Goal: Information Seeking & Learning: Learn about a topic

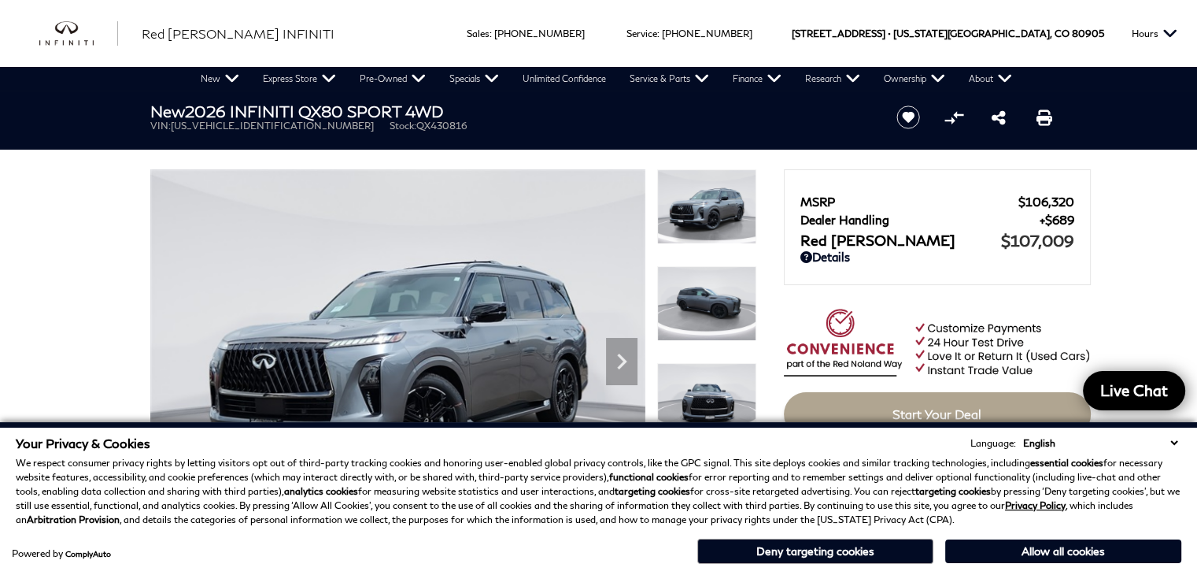
click at [506, 158] on section "New 2026 INFINITI QX80 SPORT 4WD VIN: JN8AZ3DB9T9430816 Stock: QX430816 Start S…" at bounding box center [599, 316] width 944 height 450
click at [415, 378] on img at bounding box center [397, 354] width 495 height 371
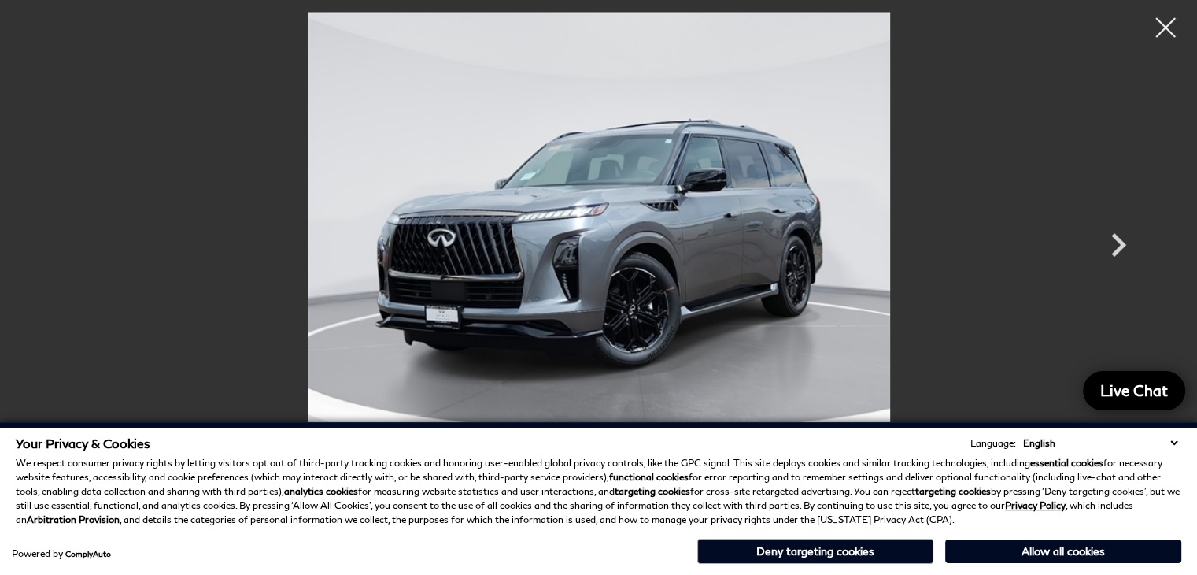
click at [419, 531] on div "Your Privacy & Cookies Language: English Spanish / Español English / United Kin…" at bounding box center [599, 501] width 1172 height 138
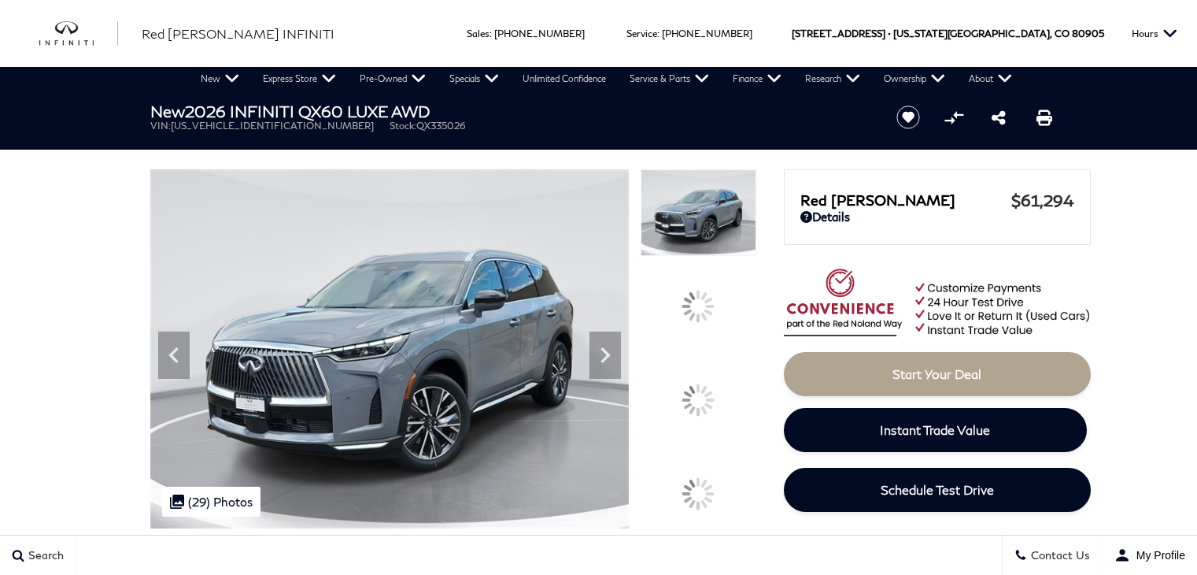
click at [641, 59] on div "Ringing Phone Icon Sales : Call sales Phone Number 719-215-8318 Service : Call …" at bounding box center [599, 33] width 345 height 67
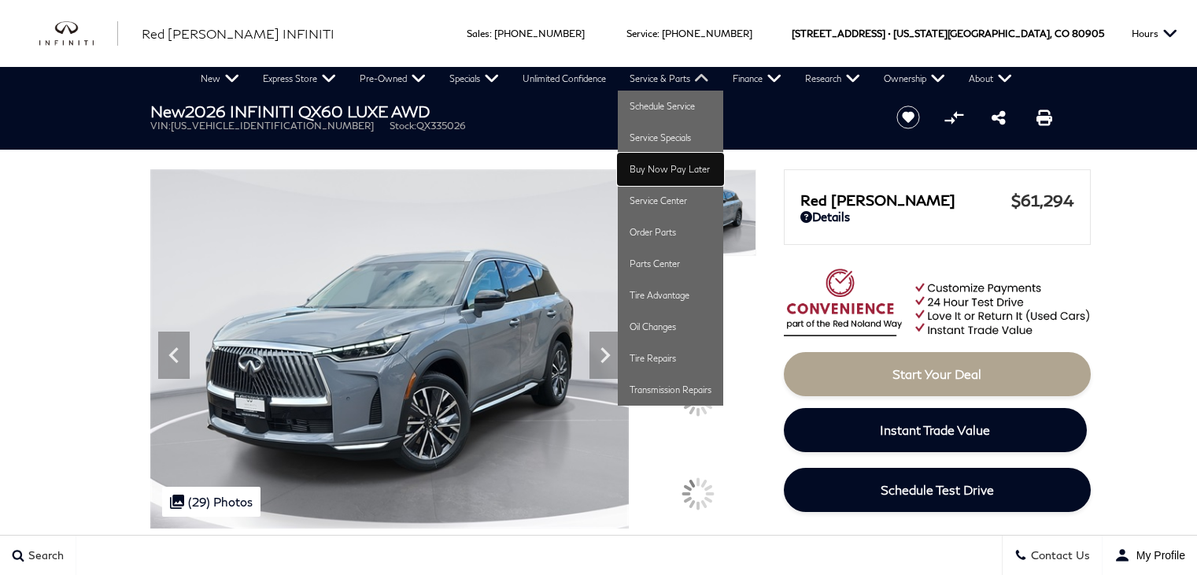
click at [700, 179] on link "Buy Now Pay Later" at bounding box center [670, 168] width 105 height 31
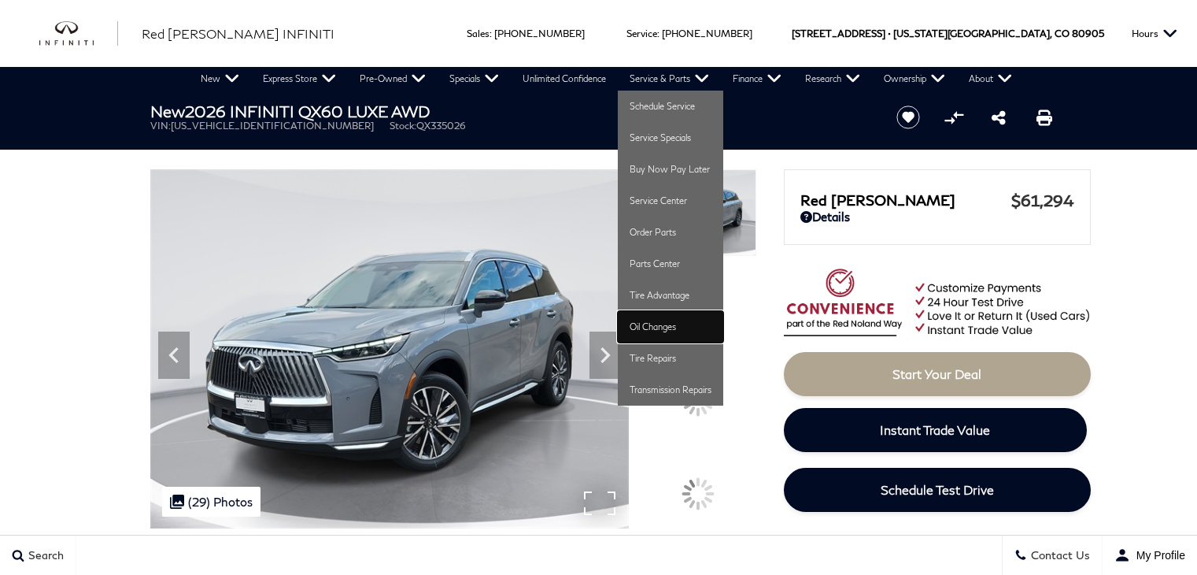
click at [702, 320] on link "Oil Changes" at bounding box center [670, 326] width 105 height 31
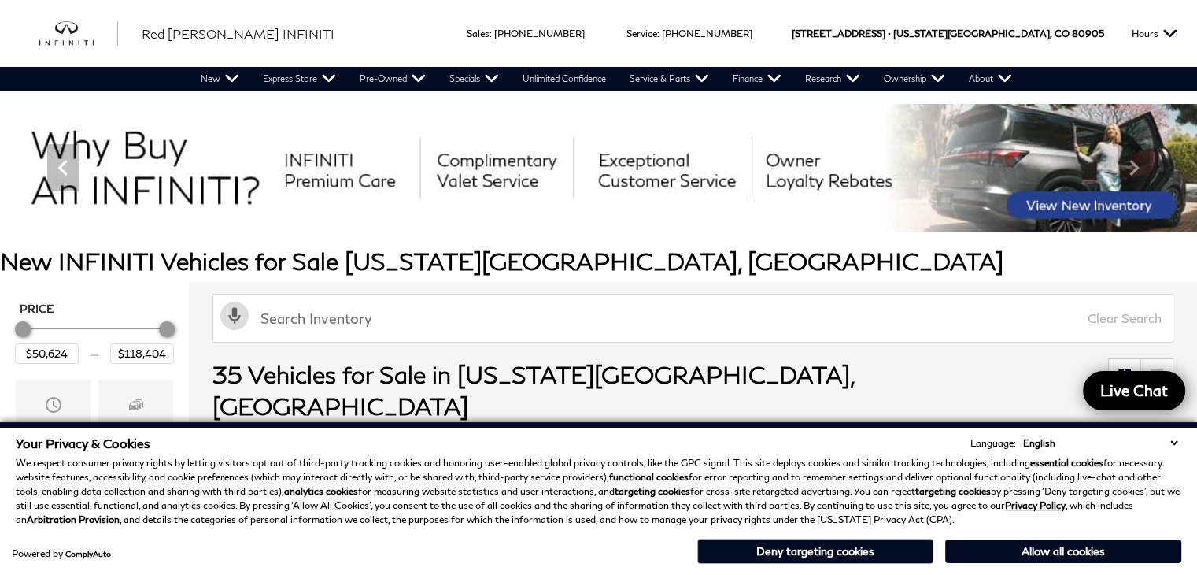
click at [815, 193] on img at bounding box center [598, 168] width 1197 height 128
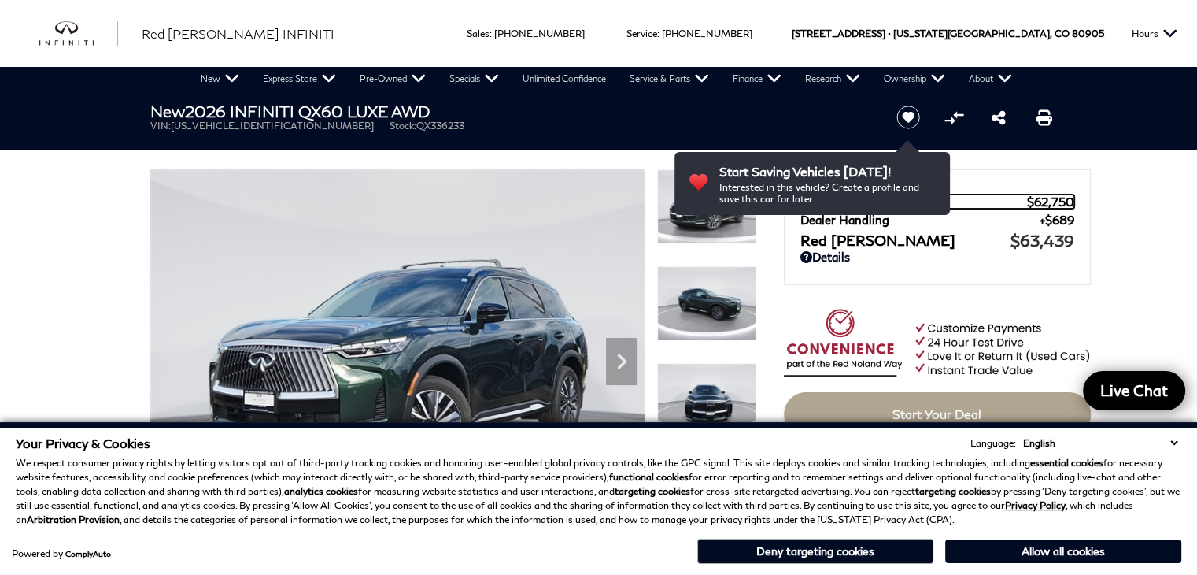
click at [814, 194] on span "MSRP" at bounding box center [913, 201] width 227 height 14
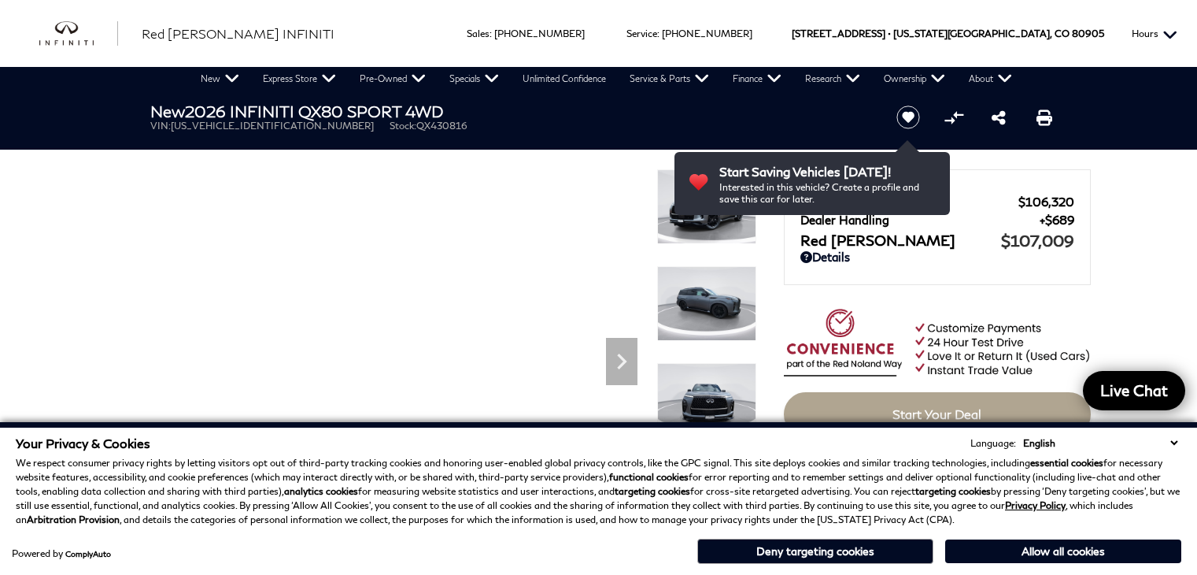
click at [1177, 19] on button "Hours" at bounding box center [1154, 33] width 61 height 67
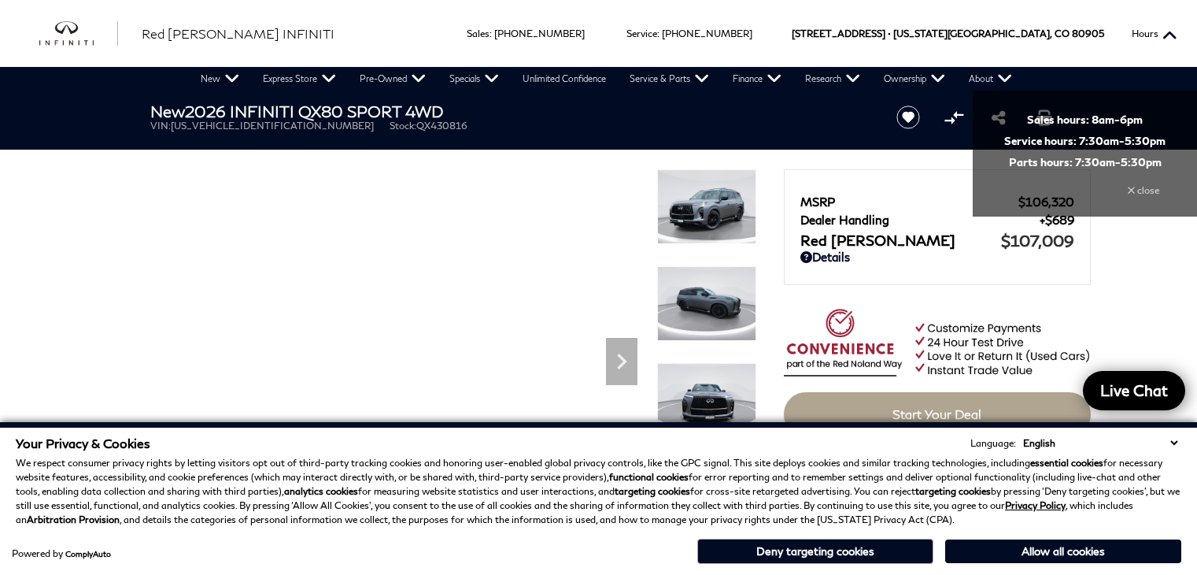
click at [1177, 19] on button "Hours" at bounding box center [1154, 33] width 61 height 67
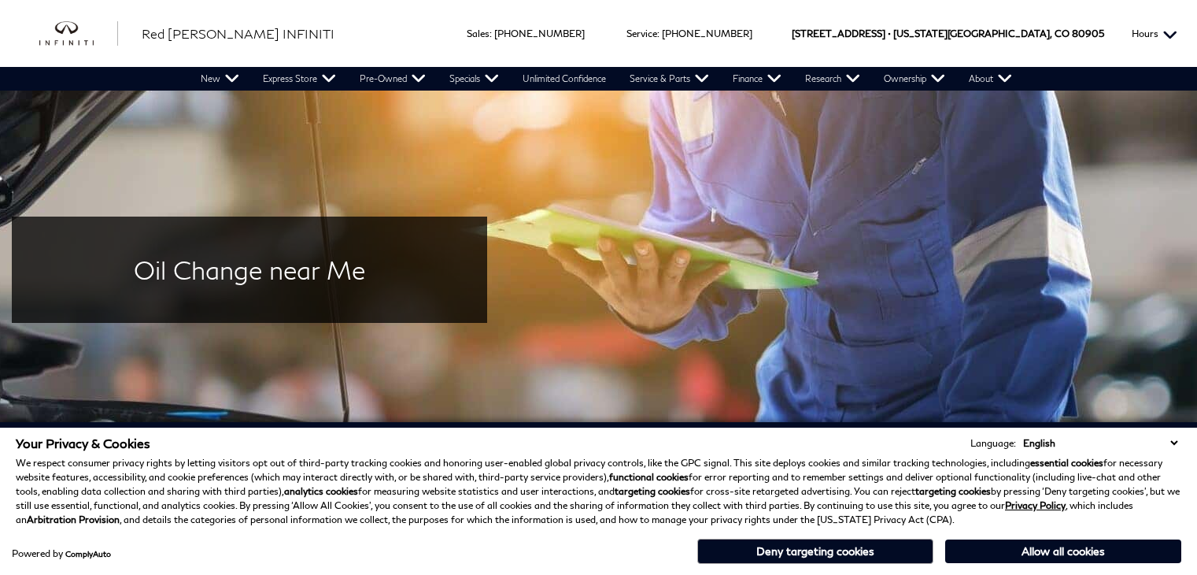
click at [1177, 19] on button "Hours" at bounding box center [1154, 33] width 61 height 67
